Goal: Task Accomplishment & Management: Manage account settings

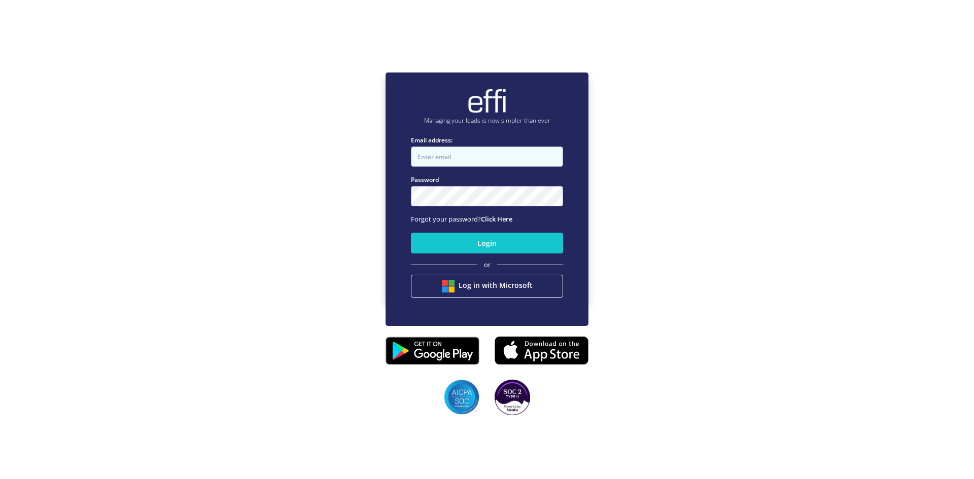
click at [466, 156] on input "Email address:" at bounding box center [487, 157] width 152 height 20
type input "bindu@smartfinn.com.au"
click at [509, 222] on link "Click Here" at bounding box center [496, 218] width 31 height 9
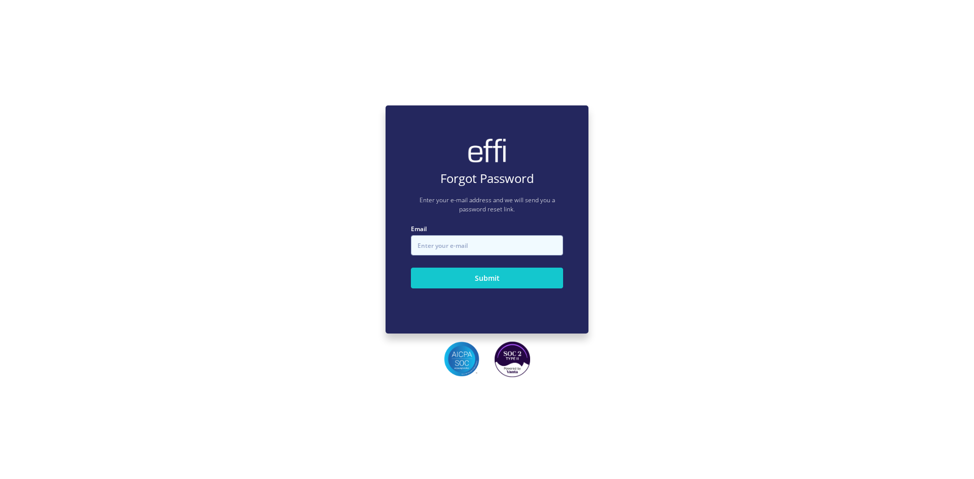
click at [492, 240] on input "Email" at bounding box center [487, 245] width 152 height 20
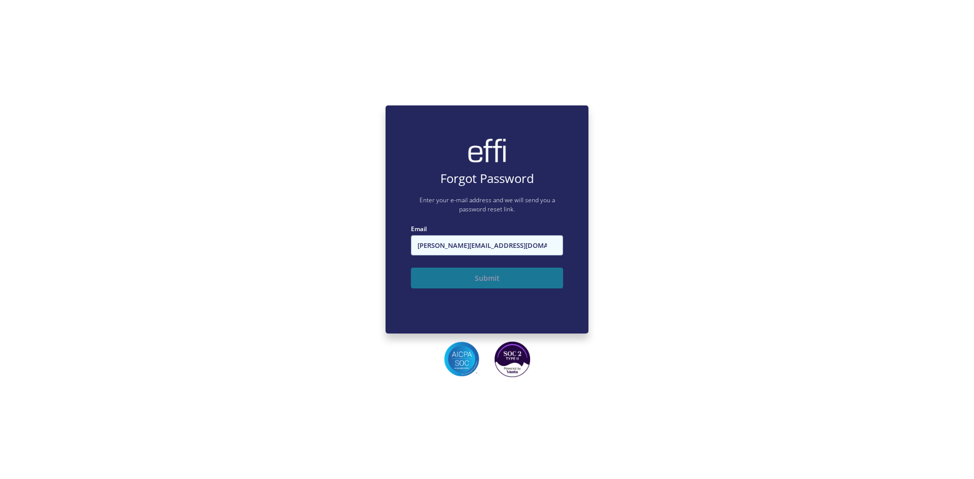
type input "bindu@smartfinn.com.au"
click at [477, 269] on button "Submit" at bounding box center [487, 278] width 152 height 21
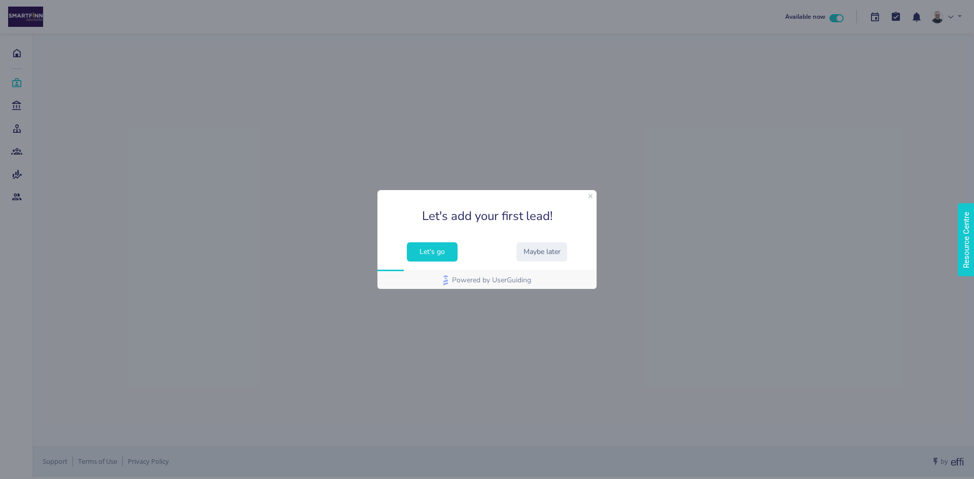
click at [438, 251] on button "Let's go" at bounding box center [432, 251] width 51 height 19
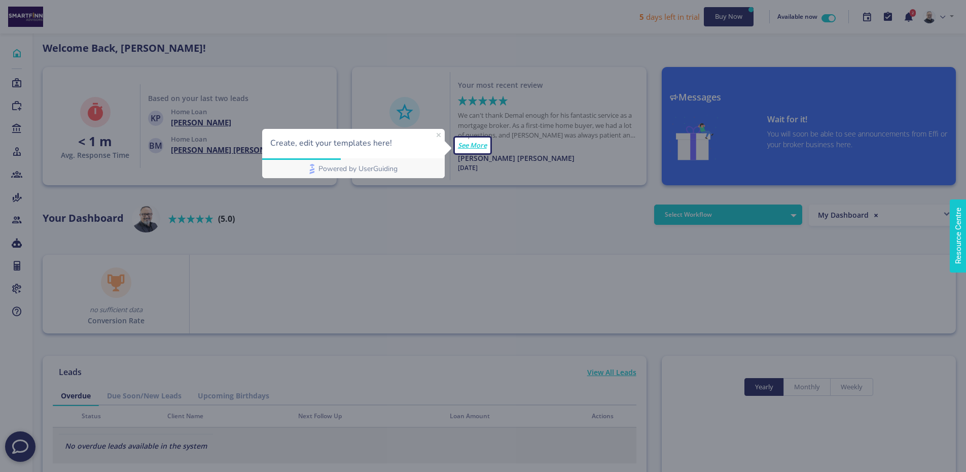
scroll to position [91, 162]
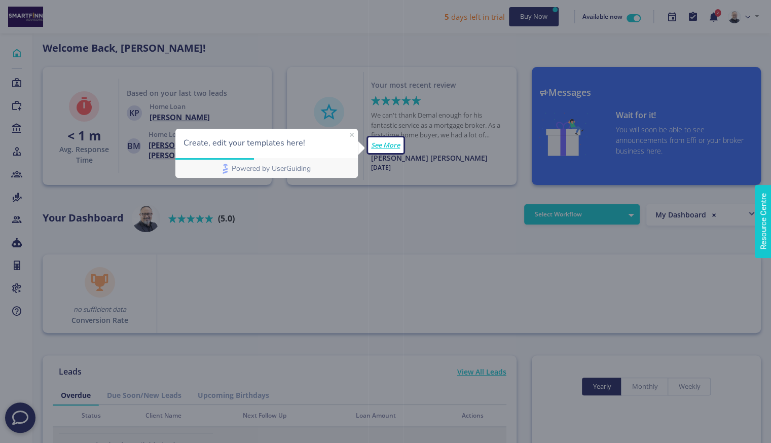
scroll to position [91, 162]
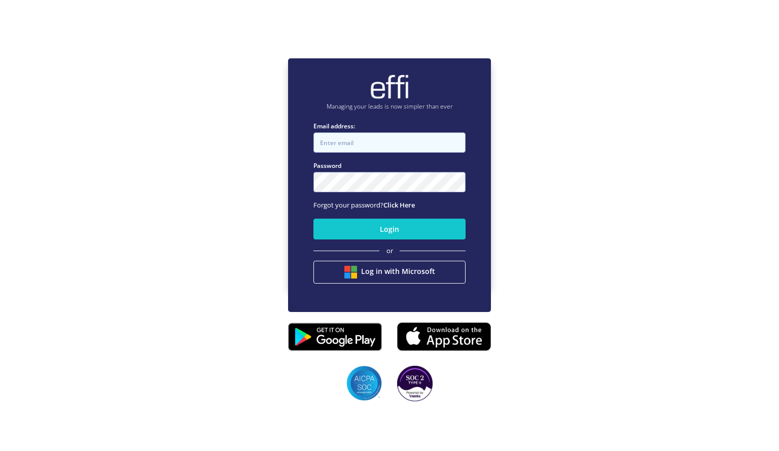
click at [420, 149] on input "Email address:" at bounding box center [389, 142] width 152 height 20
click at [529, 143] on div "Managing your leads is now simpler than ever Email address: Please enter the em…" at bounding box center [389, 172] width 779 height 451
